Goal: Information Seeking & Learning: Learn about a topic

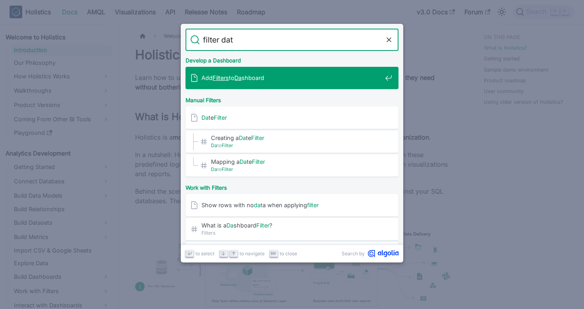
type input "filter data"
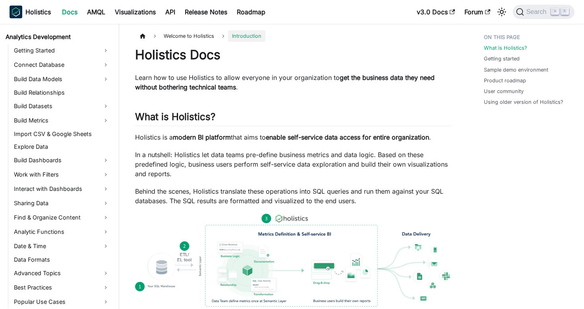
scroll to position [135, 0]
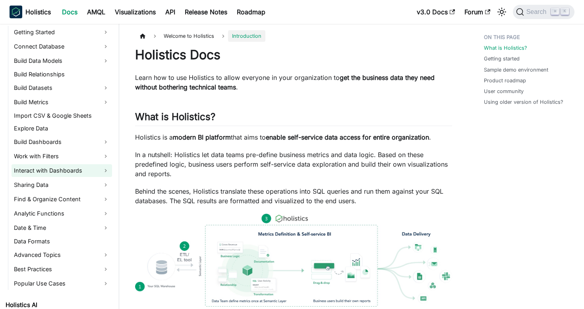
click at [70, 170] on link "Interact with Dashboards" at bounding box center [62, 170] width 101 height 13
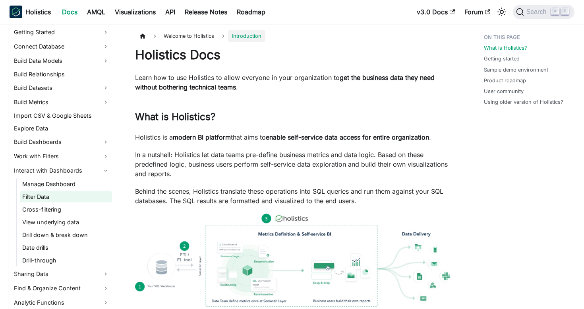
click at [68, 200] on link "Filter Data" at bounding box center [66, 196] width 92 height 11
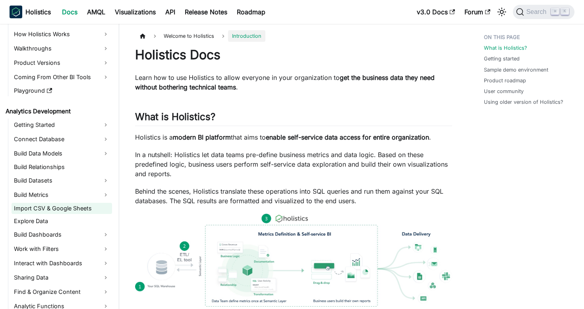
scroll to position [52, 0]
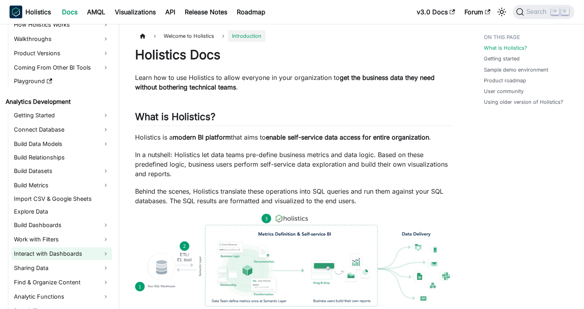
click at [76, 255] on link "Interact with Dashboards" at bounding box center [62, 253] width 101 height 13
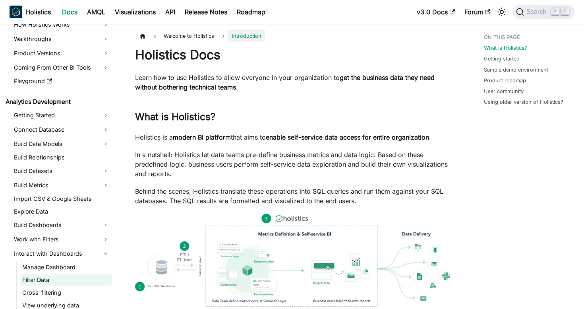
click at [72, 280] on link "Filter Data" at bounding box center [66, 279] width 92 height 11
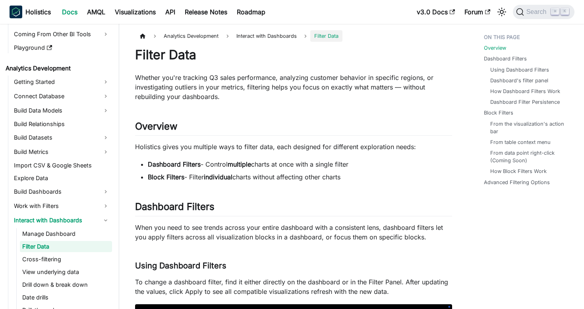
scroll to position [85, 0]
